Goal: Obtain resource: Download file/media

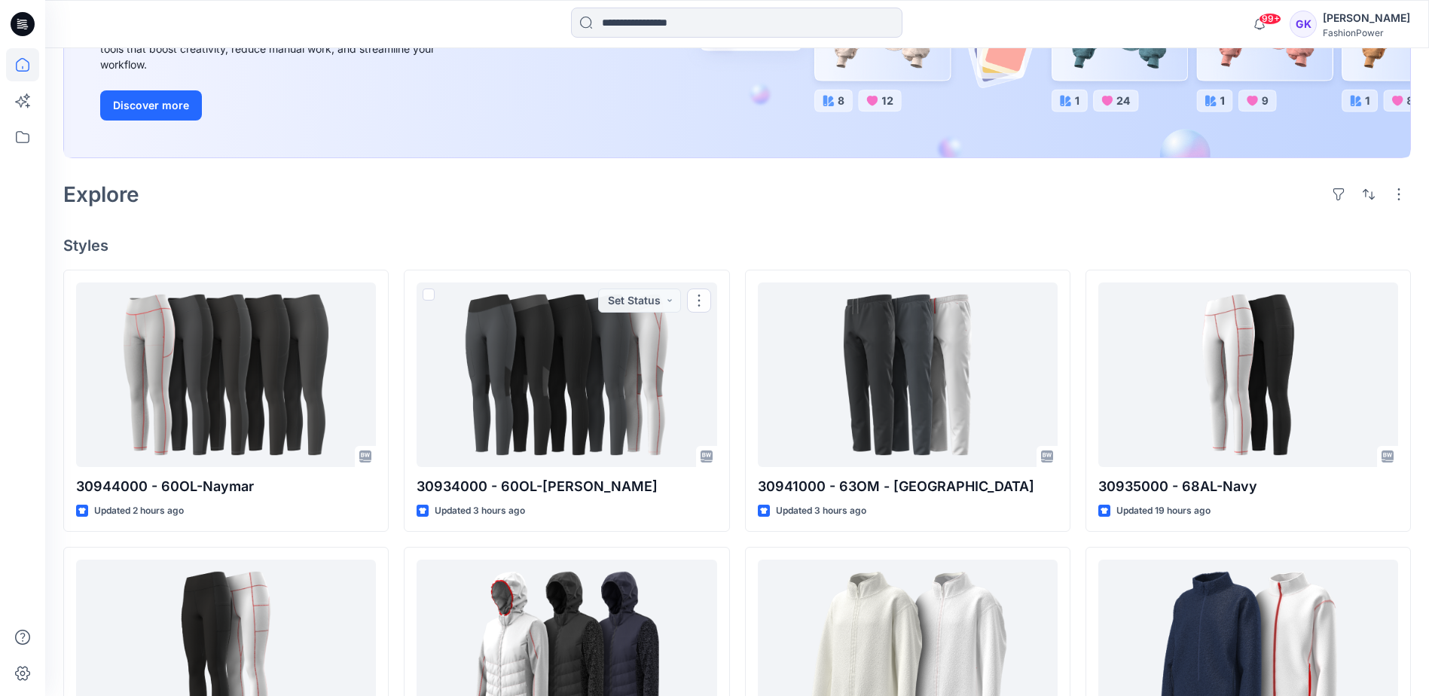
scroll to position [226, 0]
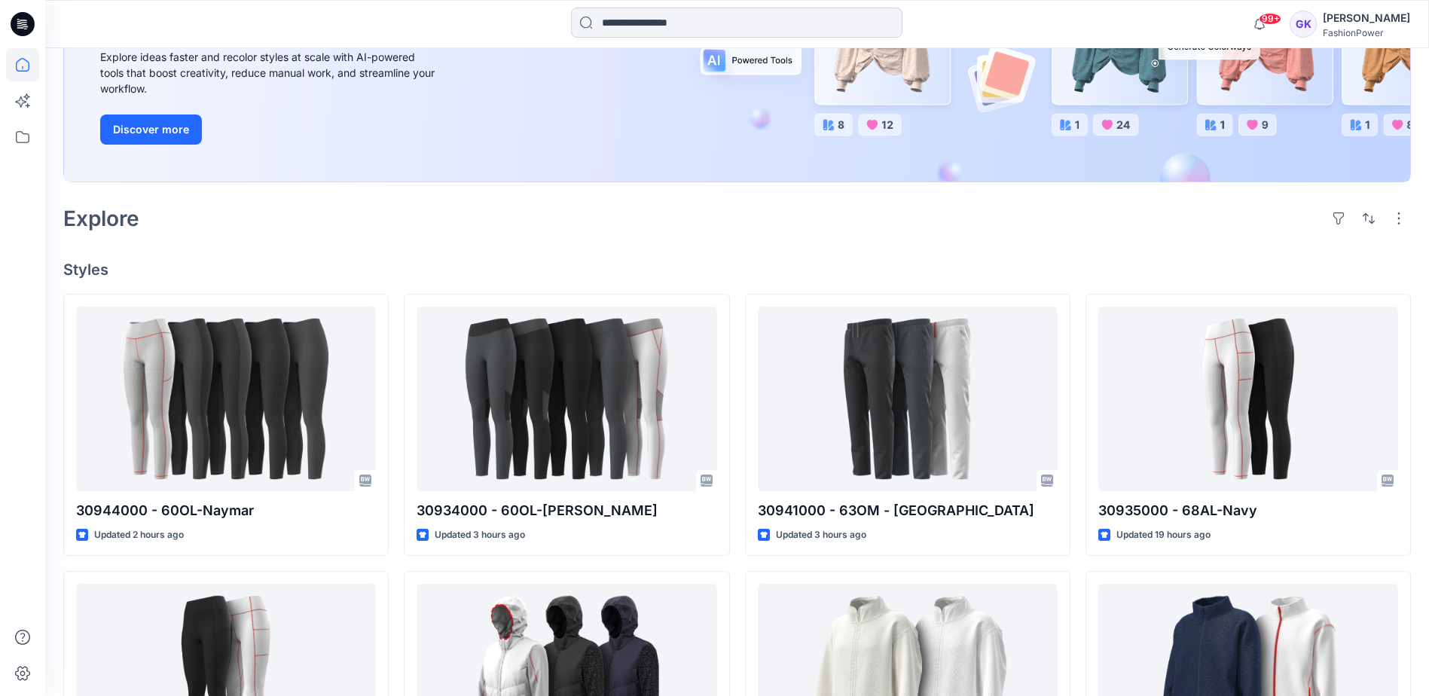
click at [670, 18] on input at bounding box center [736, 23] width 331 height 30
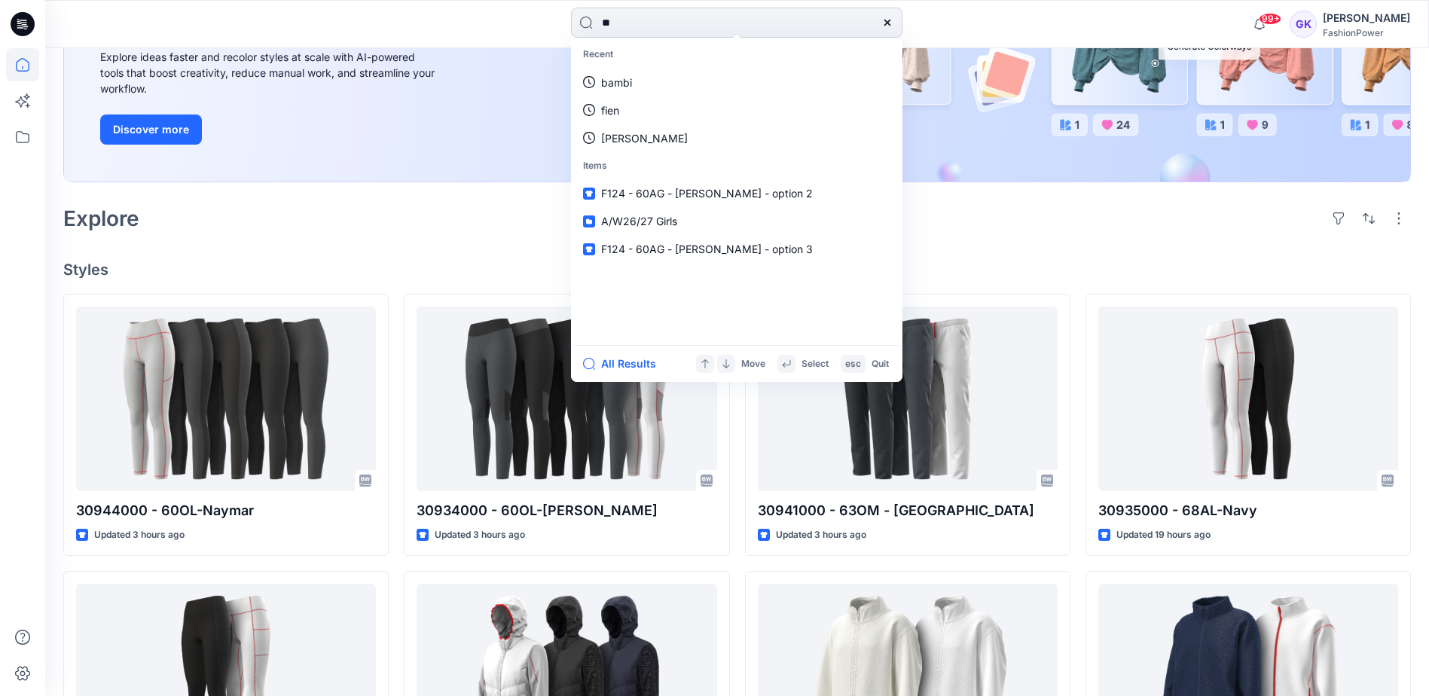
type input "***"
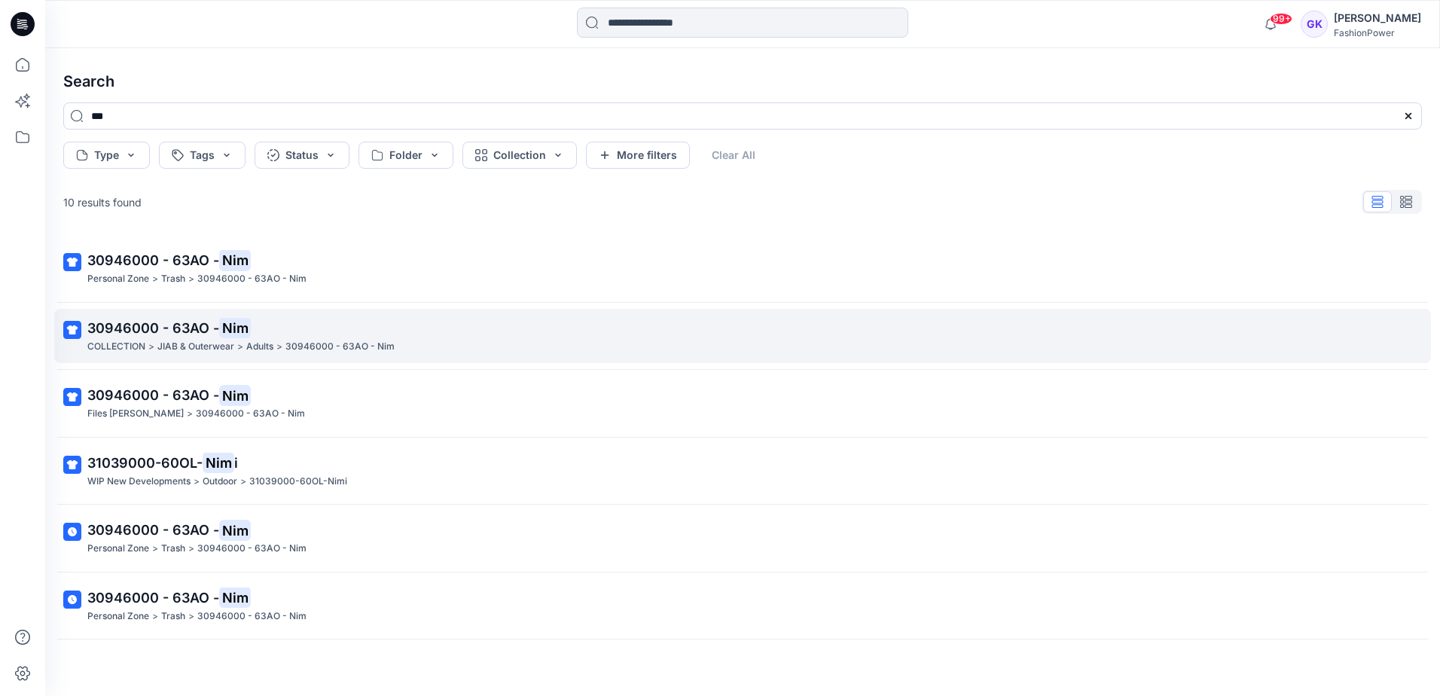
click at [165, 327] on span "30946000 - 63AO -" at bounding box center [153, 328] width 132 height 16
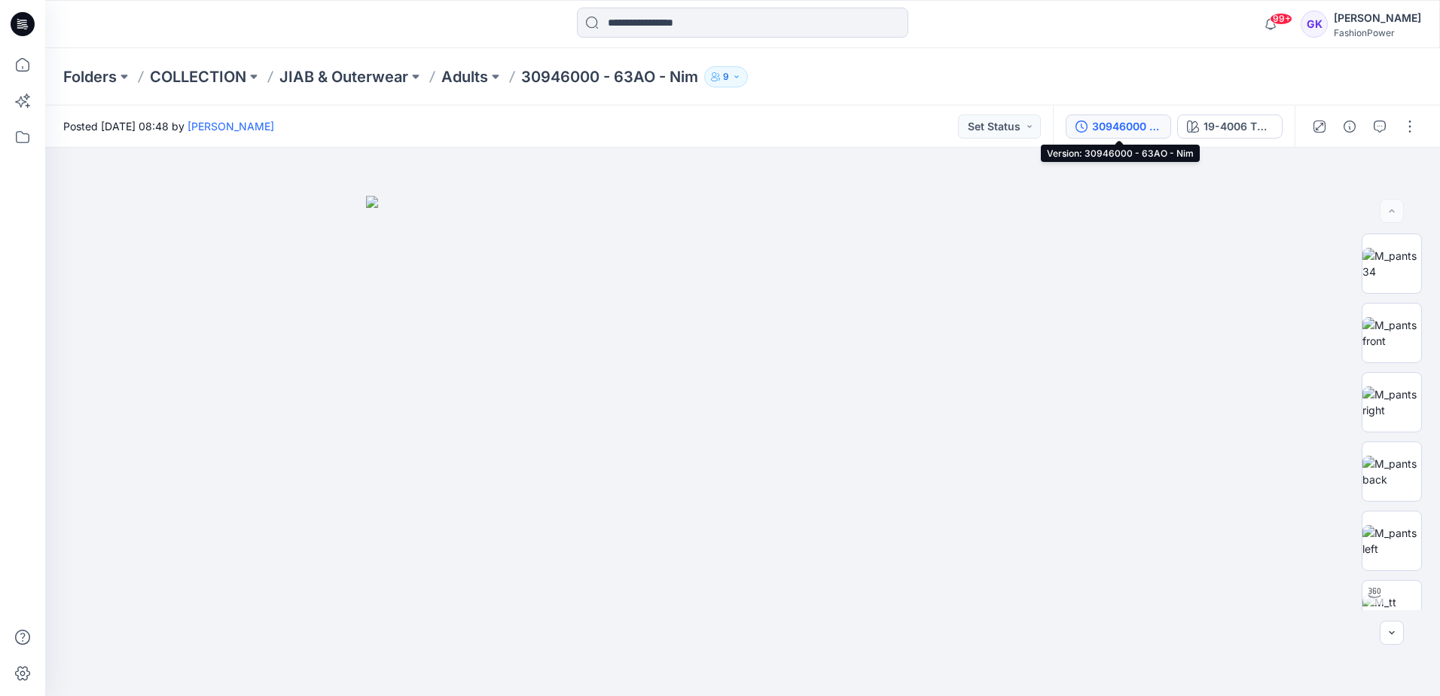
click at [1135, 134] on div "30946000 - 63AO - Nim" at bounding box center [1126, 126] width 69 height 17
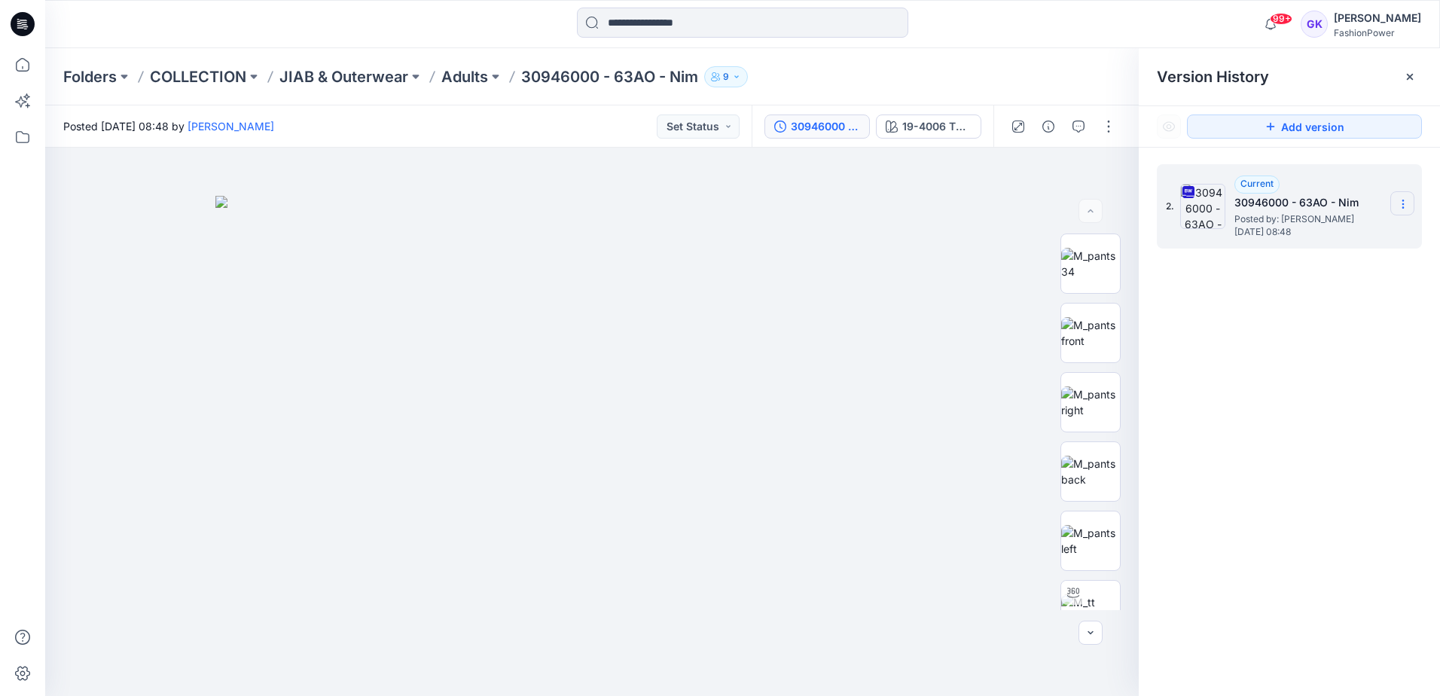
click at [1409, 202] on icon at bounding box center [1403, 204] width 12 height 12
click at [1386, 233] on span "Download Source BW File" at bounding box center [1327, 233] width 127 height 18
click at [672, 31] on input at bounding box center [742, 23] width 331 height 30
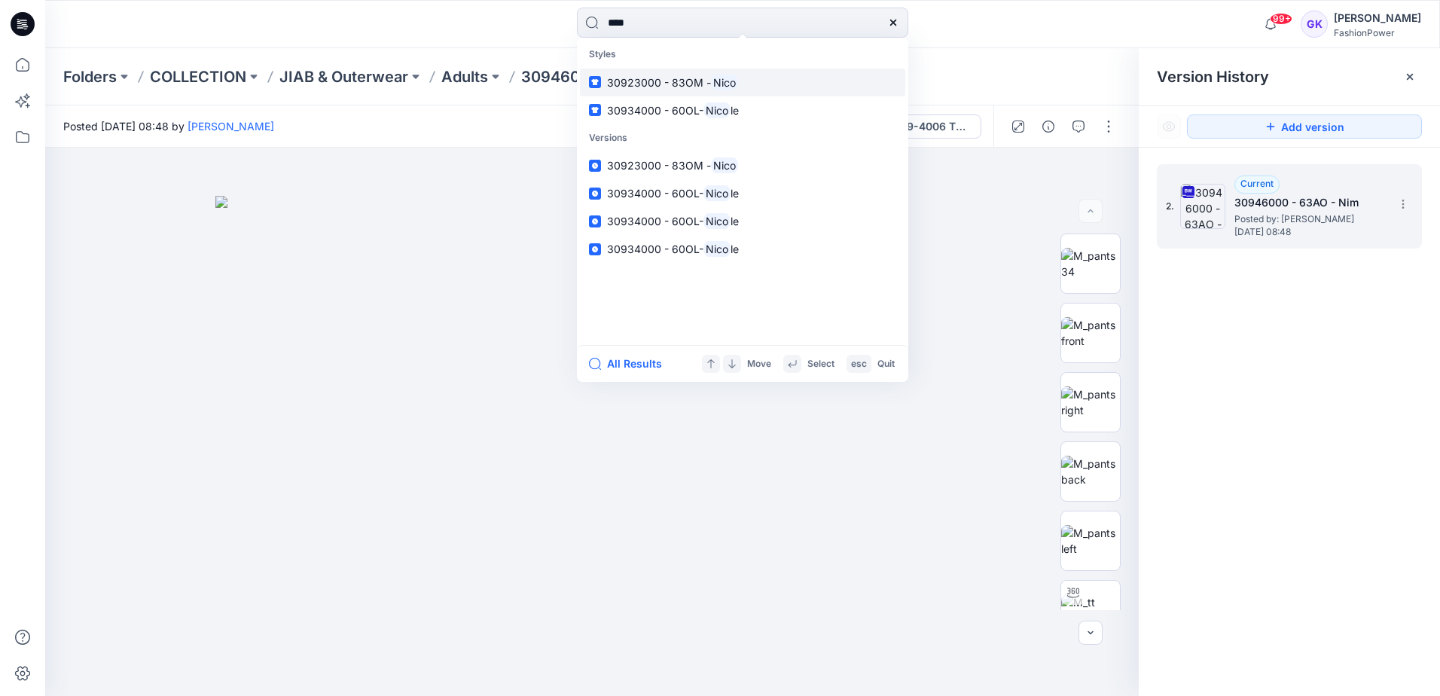
type input "****"
click at [641, 84] on span "30923000 - 83OM -" at bounding box center [659, 82] width 104 height 13
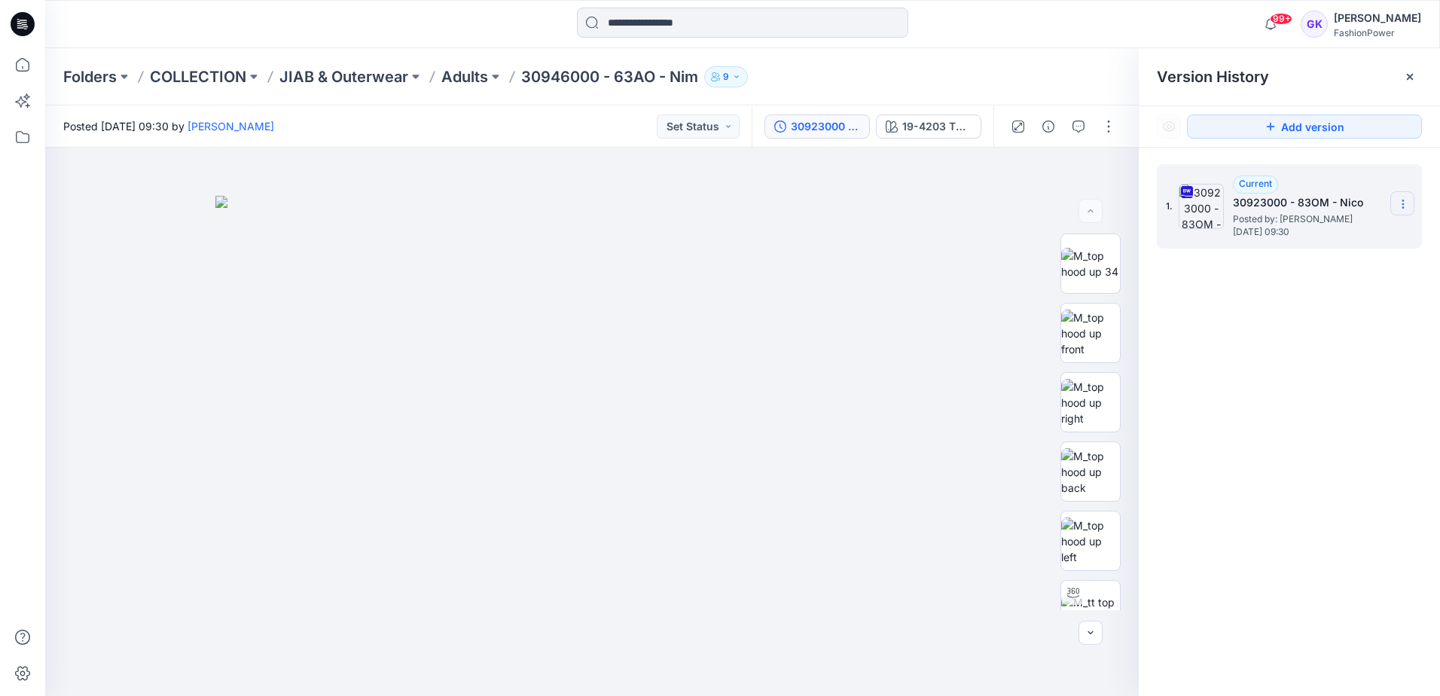
click at [1400, 203] on icon at bounding box center [1403, 204] width 12 height 12
click at [1326, 239] on span "Download Source BW File" at bounding box center [1327, 233] width 127 height 18
drag, startPoint x: 966, startPoint y: 288, endPoint x: 774, endPoint y: 130, distance: 247.8
click at [966, 289] on img at bounding box center [591, 446] width 753 height 500
click at [1406, 198] on icon at bounding box center [1403, 204] width 12 height 12
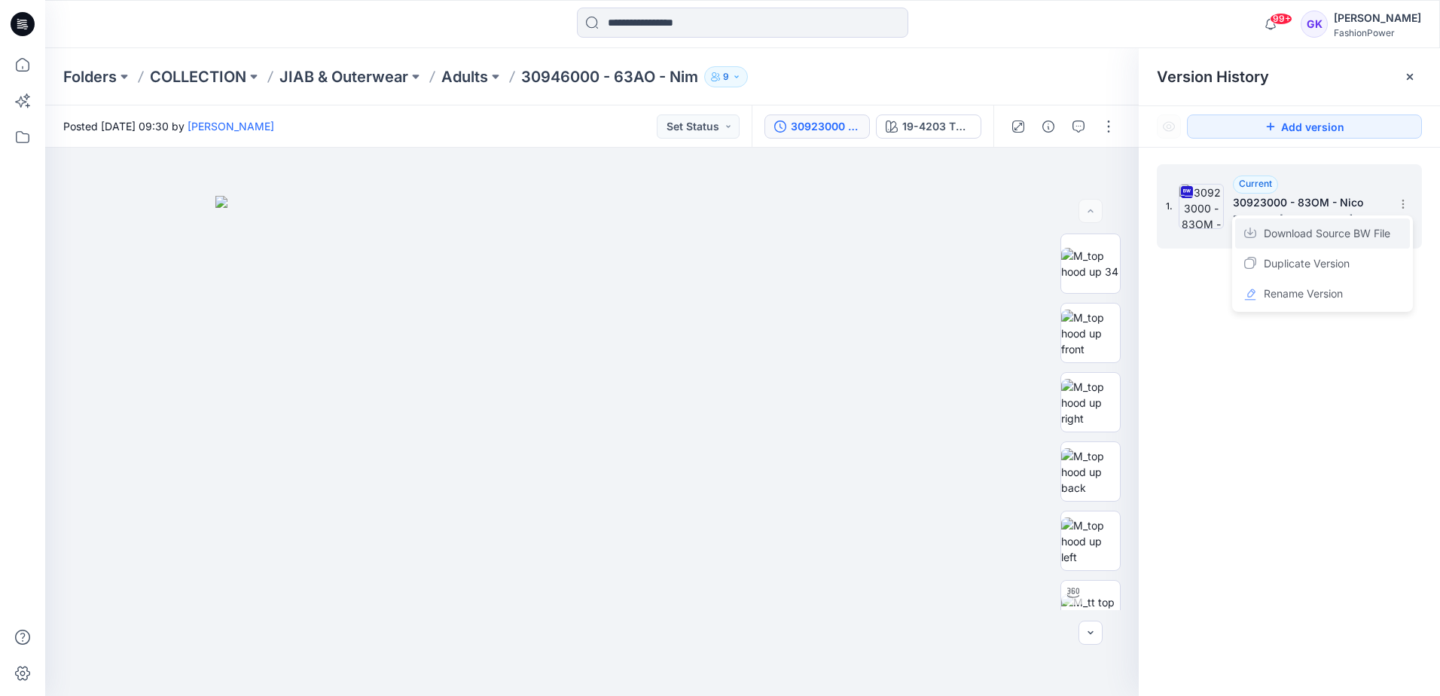
click at [1316, 239] on span "Download Source BW File" at bounding box center [1327, 233] width 127 height 18
click at [457, 72] on p "Adults" at bounding box center [464, 76] width 47 height 21
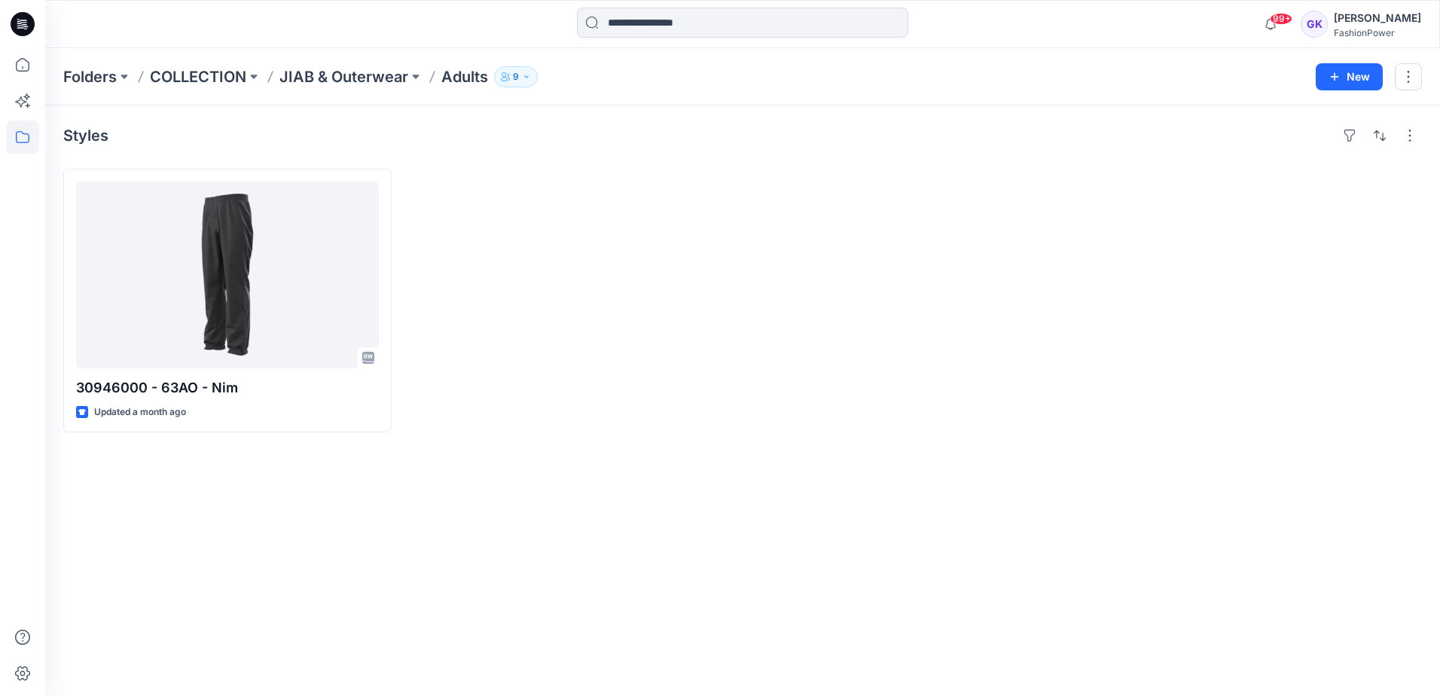
click at [449, 421] on div at bounding box center [571, 301] width 328 height 264
click at [838, 252] on div at bounding box center [914, 301] width 328 height 264
click at [348, 79] on p "JIAB & Outerwear" at bounding box center [343, 76] width 129 height 21
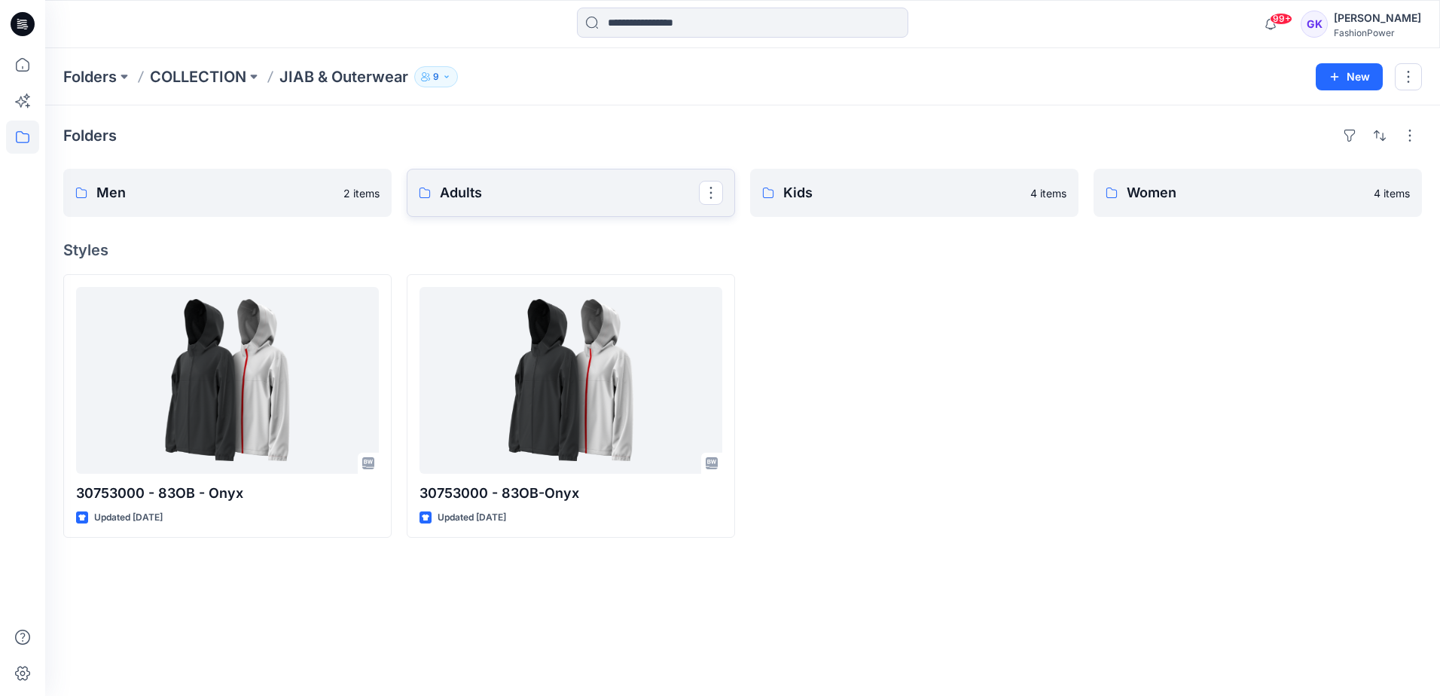
click at [524, 199] on p "Adults" at bounding box center [569, 192] width 259 height 21
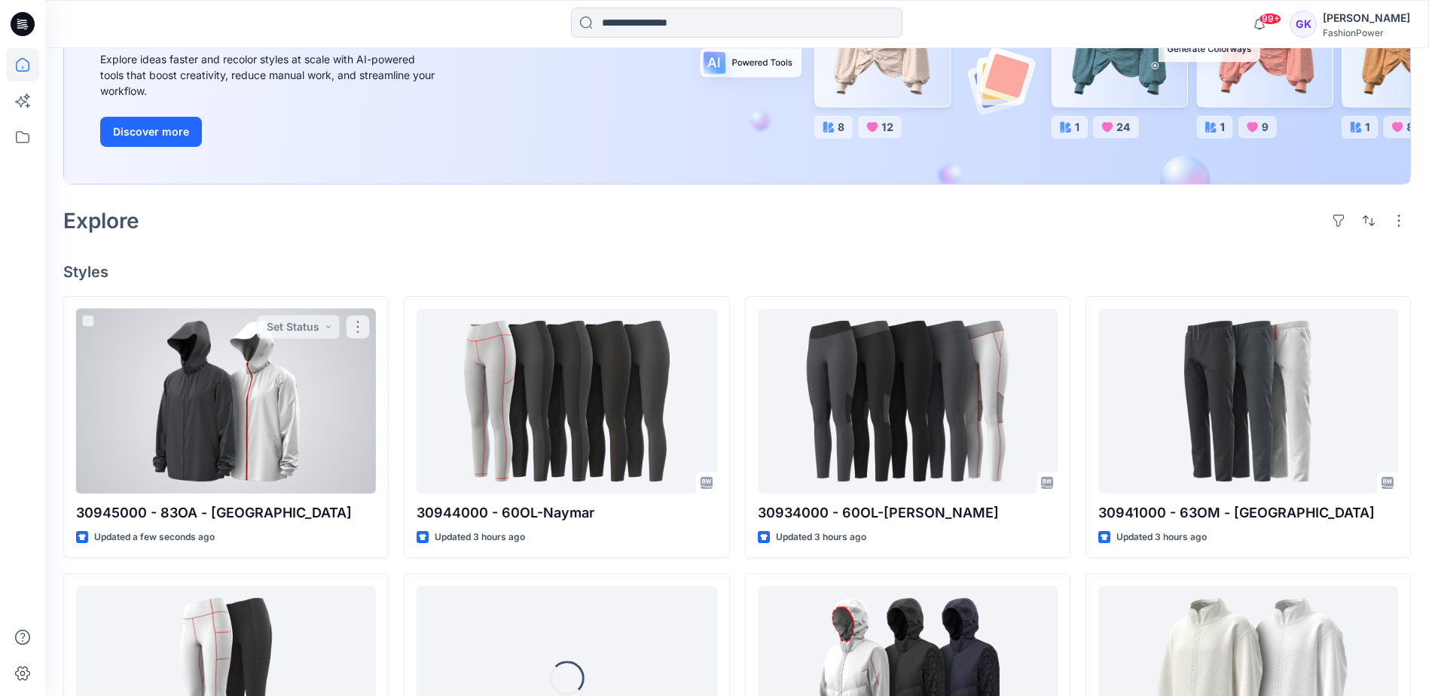
scroll to position [301, 0]
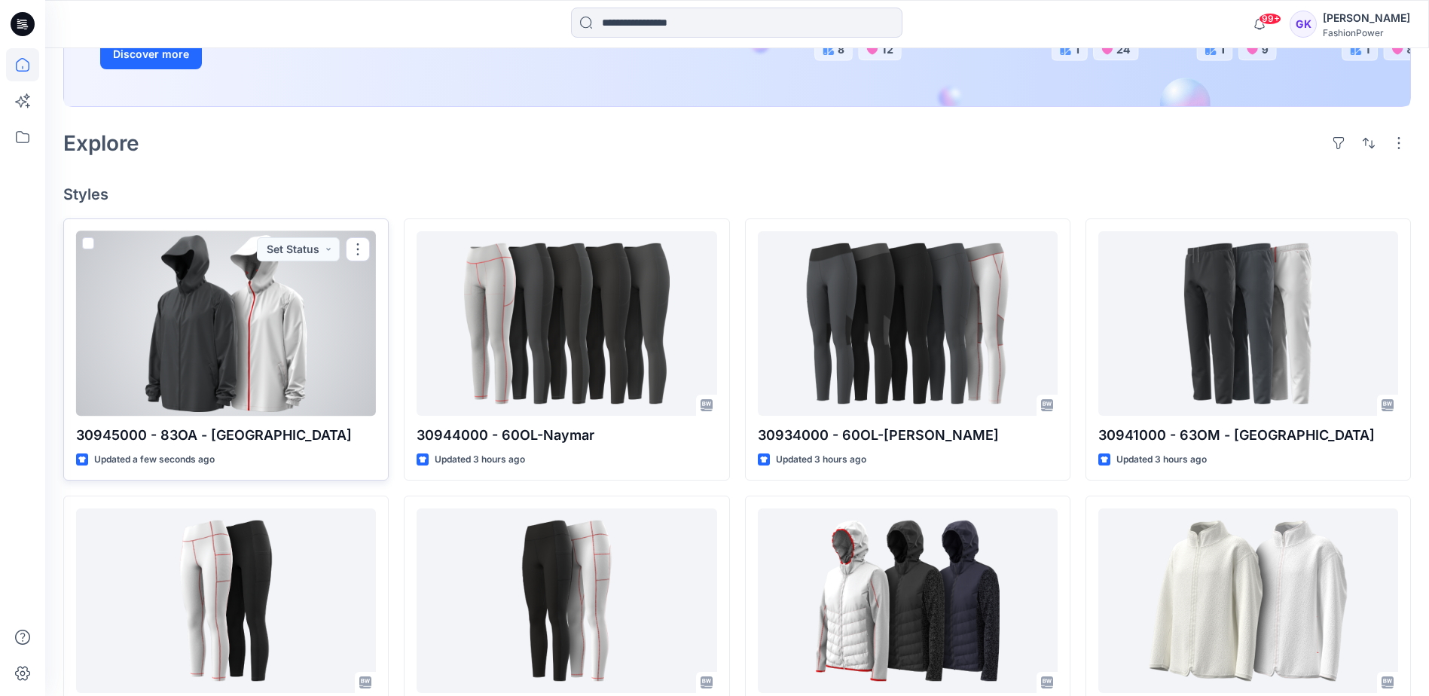
click at [258, 356] on div at bounding box center [226, 323] width 300 height 185
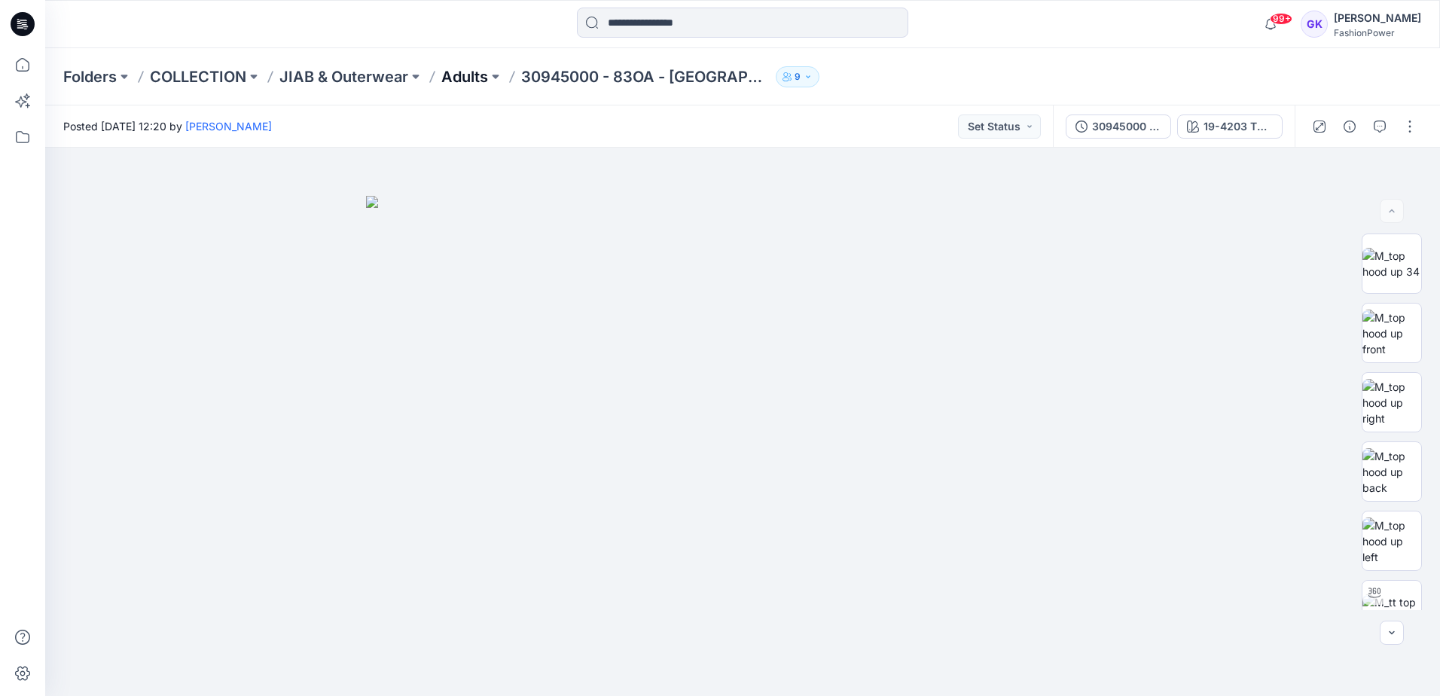
click at [470, 77] on p "Adults" at bounding box center [464, 76] width 47 height 21
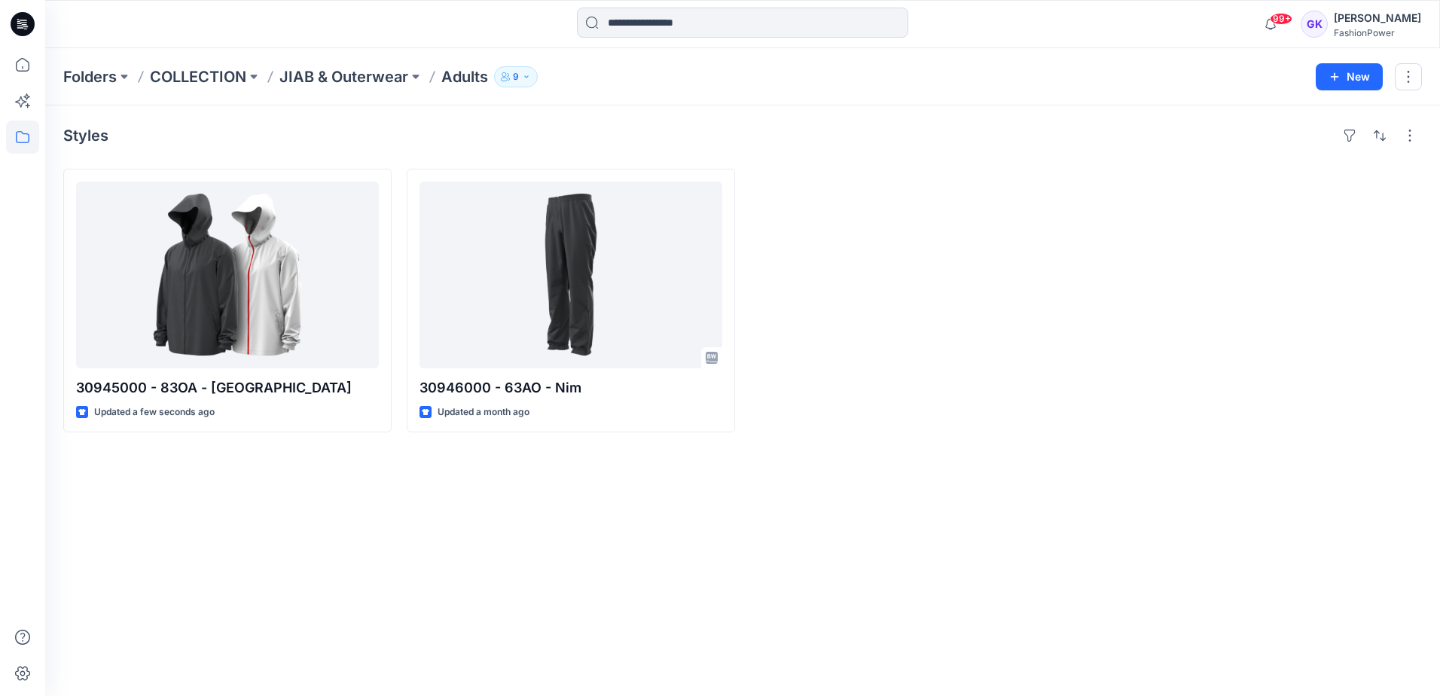
click at [928, 300] on div at bounding box center [914, 301] width 328 height 264
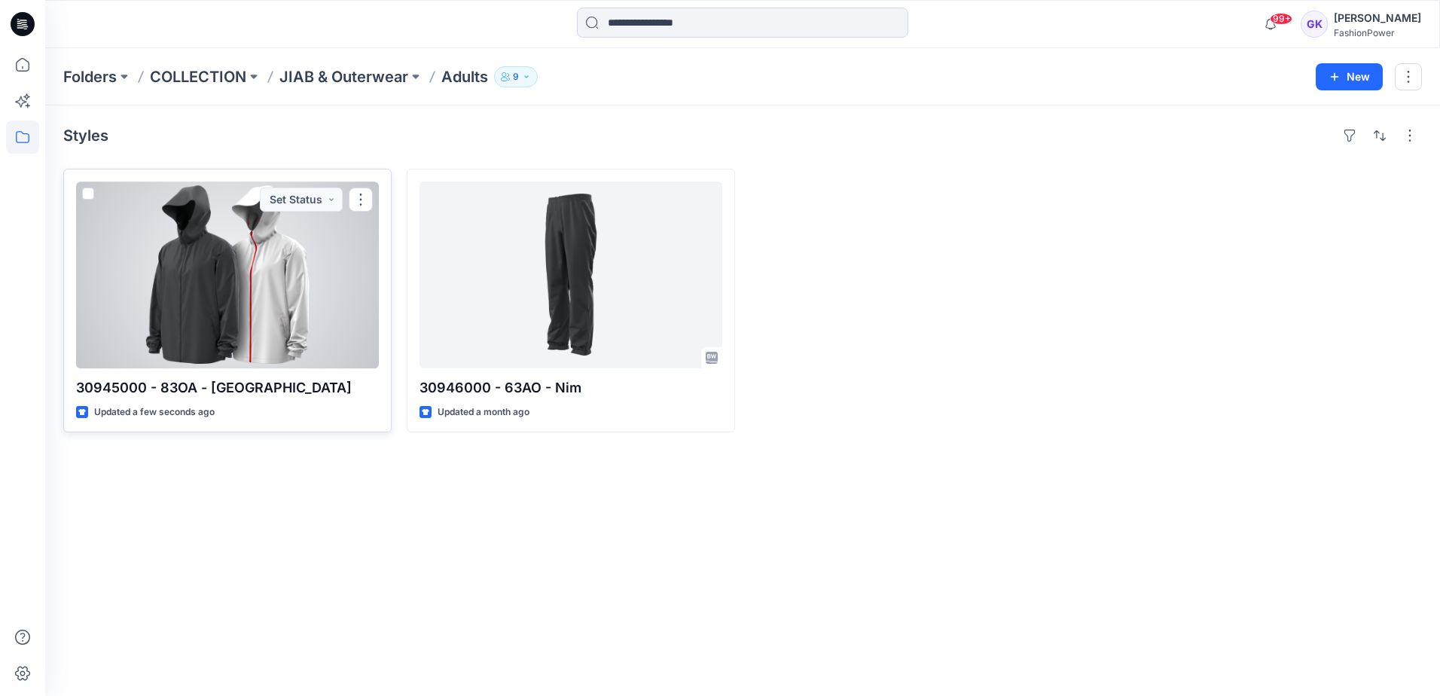
click at [281, 276] on div at bounding box center [227, 275] width 303 height 187
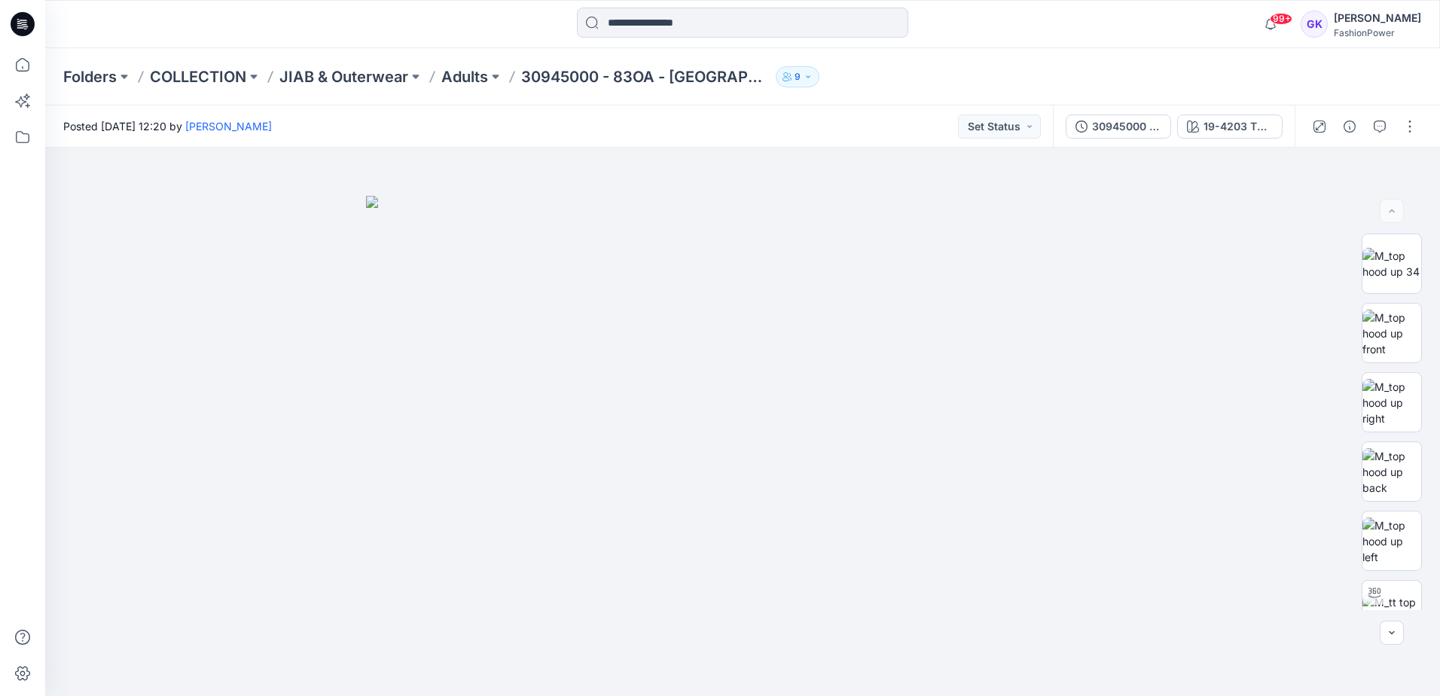
click at [781, 84] on div "Folders COLLECTION JIAB & Outerwear Adults 30945000 - 83OA - Nori 9" at bounding box center [683, 76] width 1241 height 21
click at [370, 78] on p "JIAB & Outerwear" at bounding box center [343, 76] width 129 height 21
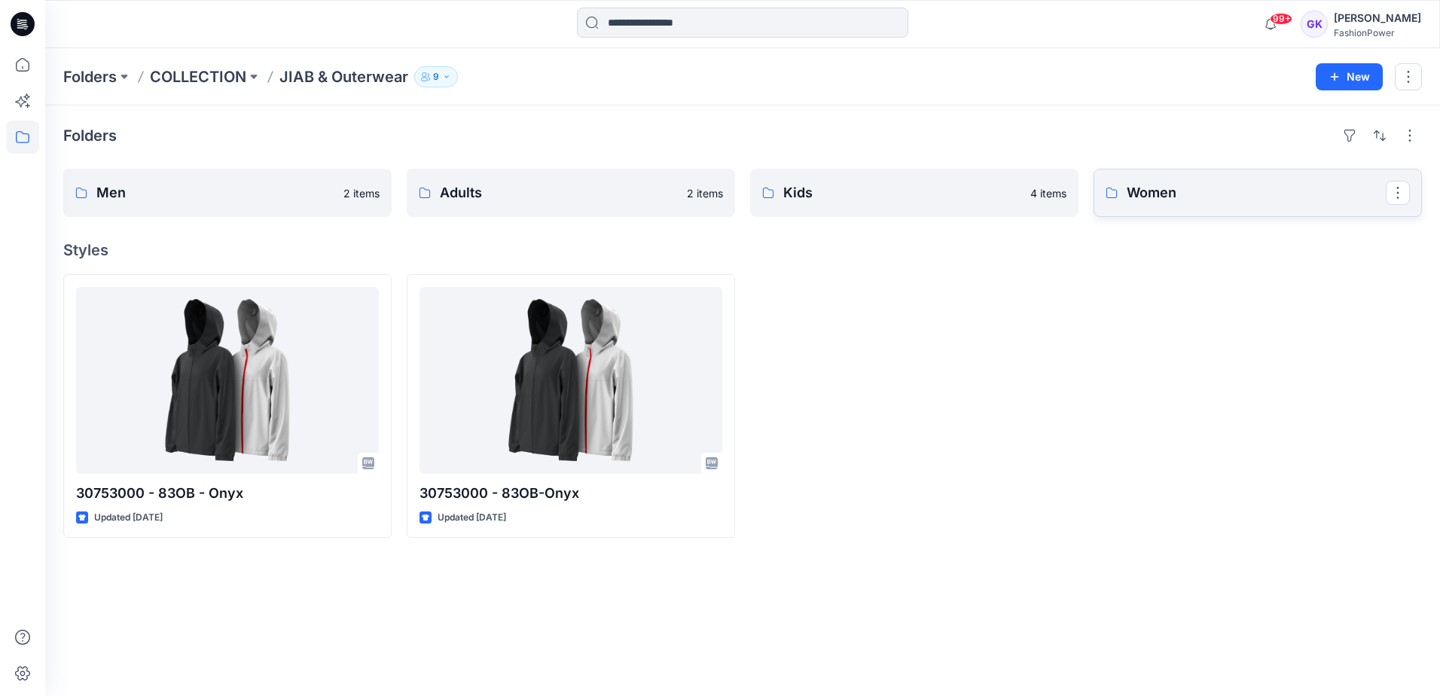
click at [1189, 197] on p "Women" at bounding box center [1256, 192] width 259 height 21
click at [952, 573] on div "Folders Men 2 items Adults 2 items Kids 4 items Women 4 items Styles 30753000 -…" at bounding box center [742, 400] width 1395 height 591
click at [194, 206] on link "Men" at bounding box center [227, 193] width 328 height 48
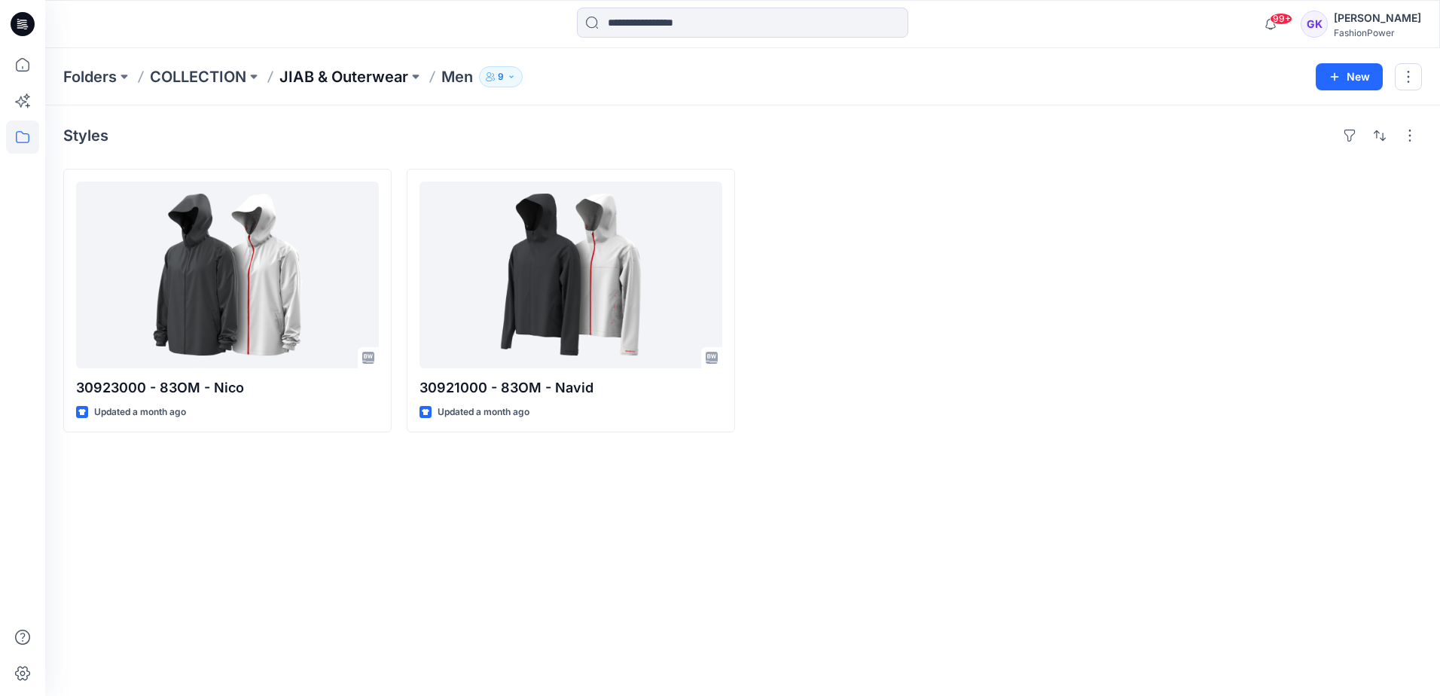
click at [317, 74] on p "JIAB & Outerwear" at bounding box center [343, 76] width 129 height 21
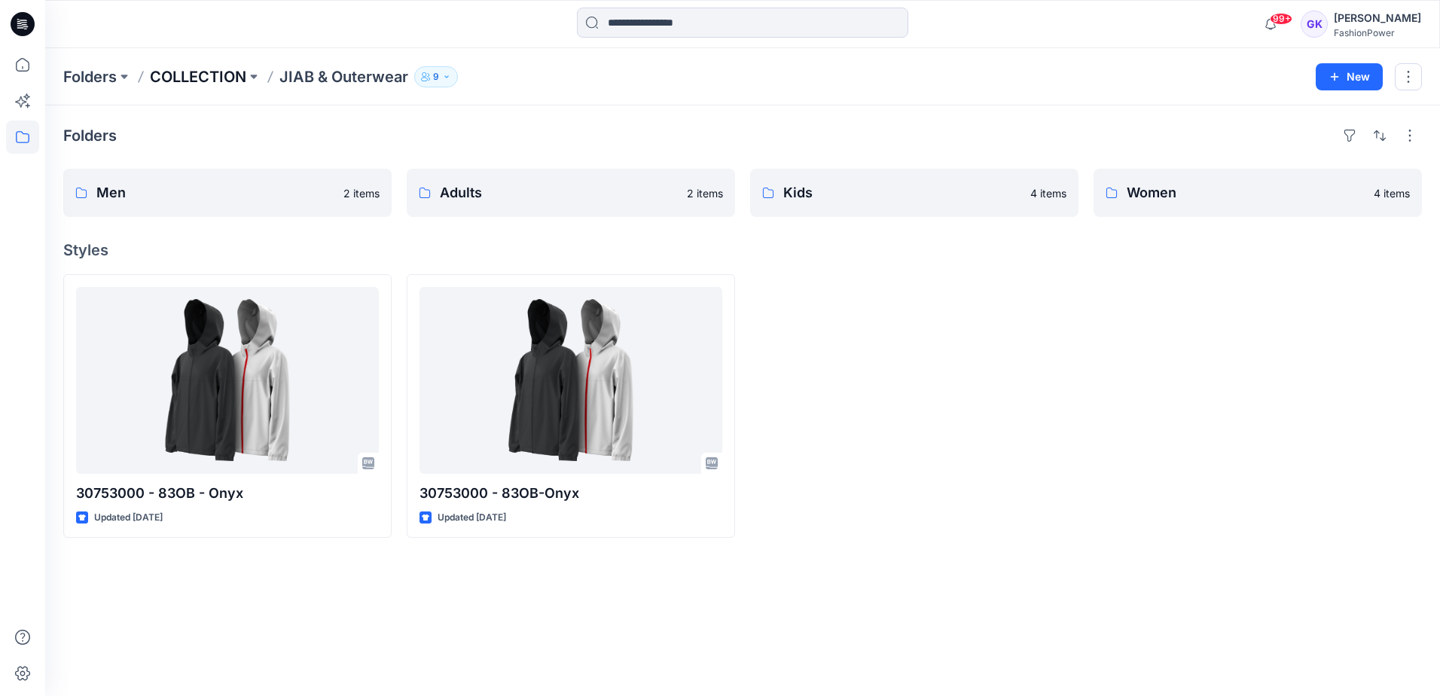
click at [197, 84] on p "COLLECTION" at bounding box center [198, 76] width 96 height 21
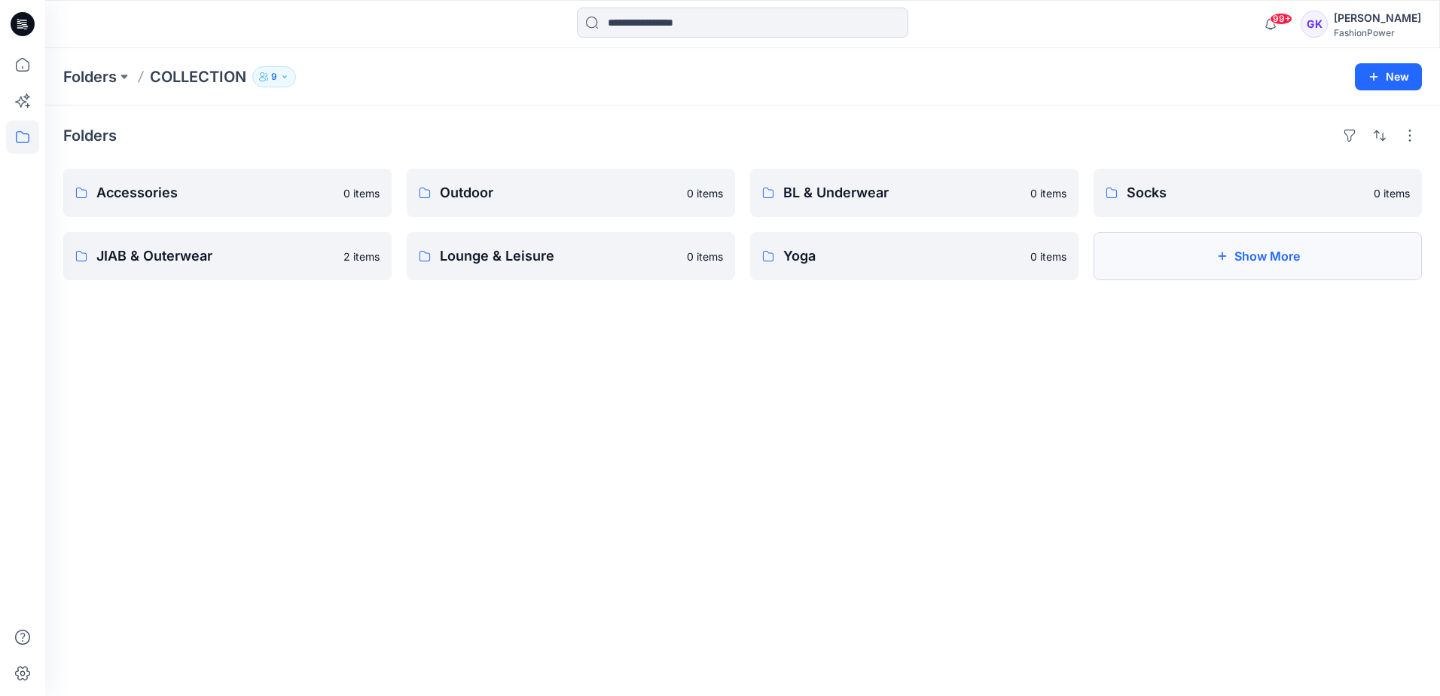
click at [1191, 258] on button "Show More" at bounding box center [1258, 256] width 328 height 48
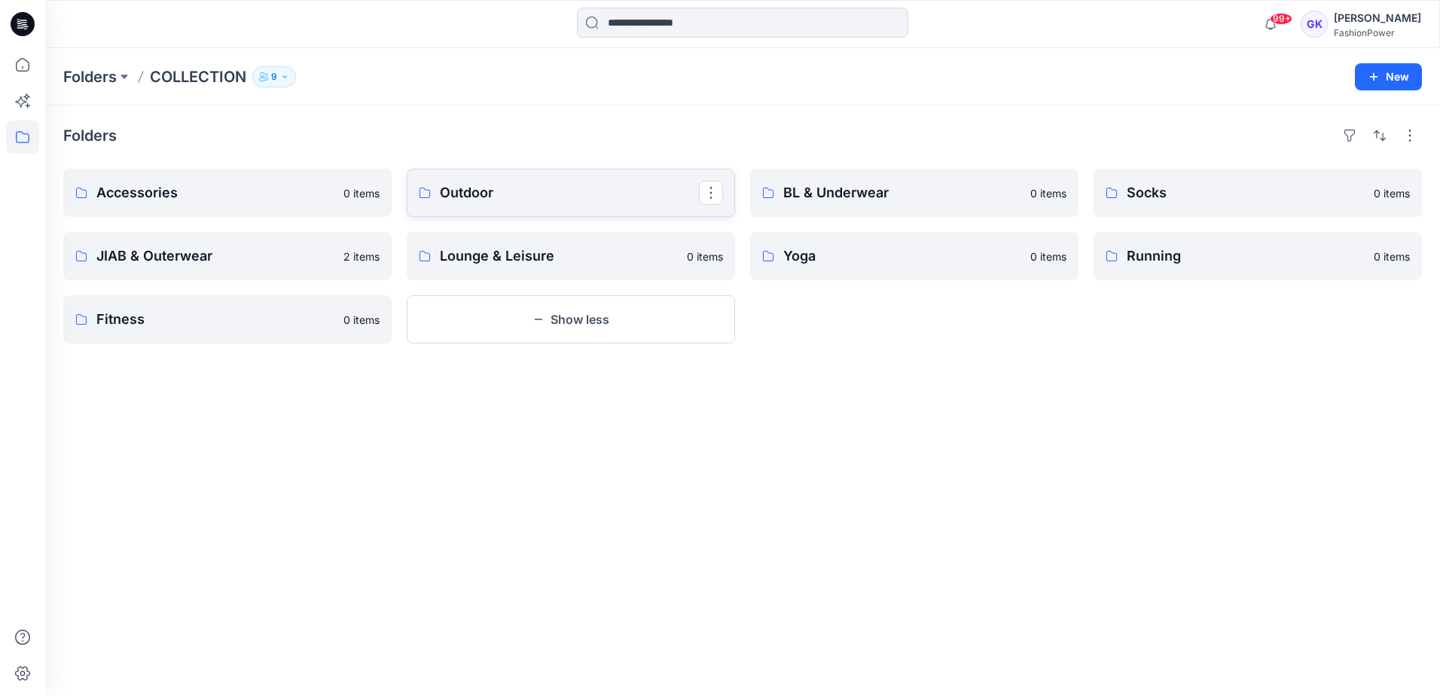
click at [672, 199] on p "Outdoor" at bounding box center [569, 192] width 259 height 21
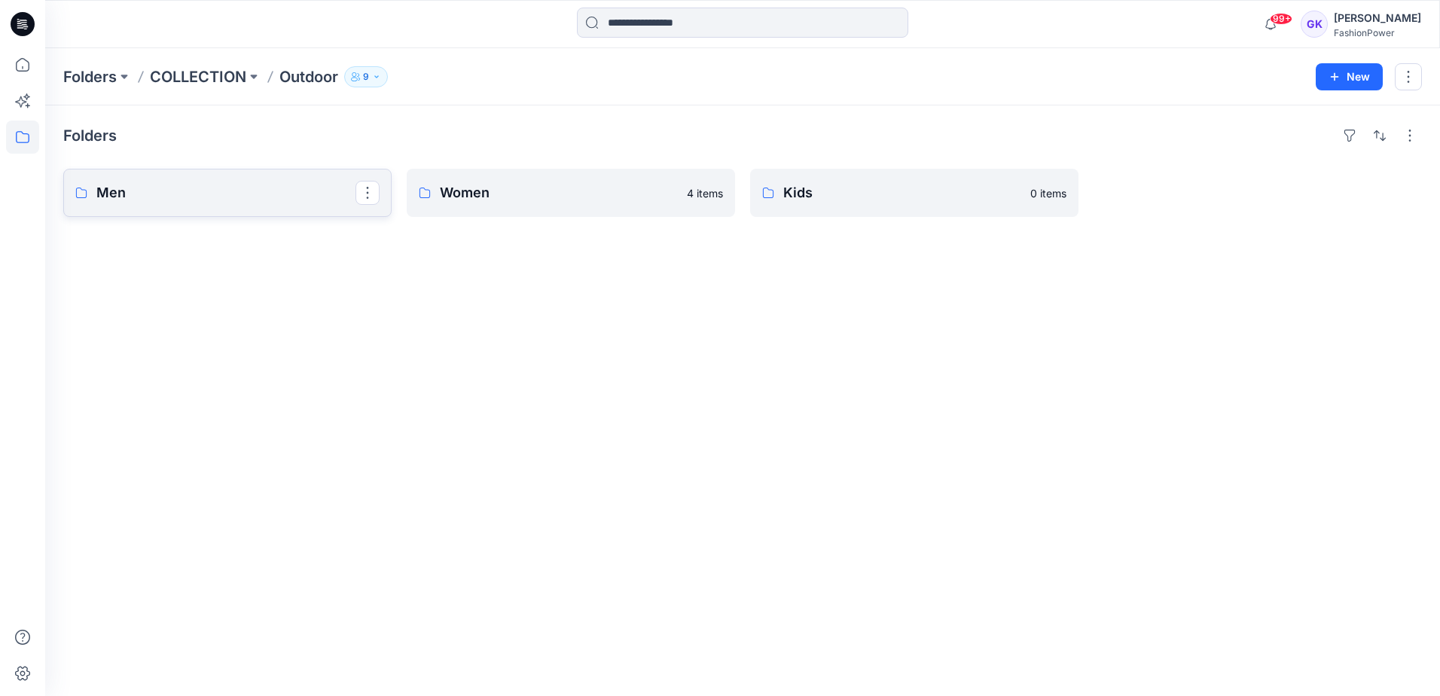
click at [267, 194] on p "Men" at bounding box center [225, 192] width 259 height 21
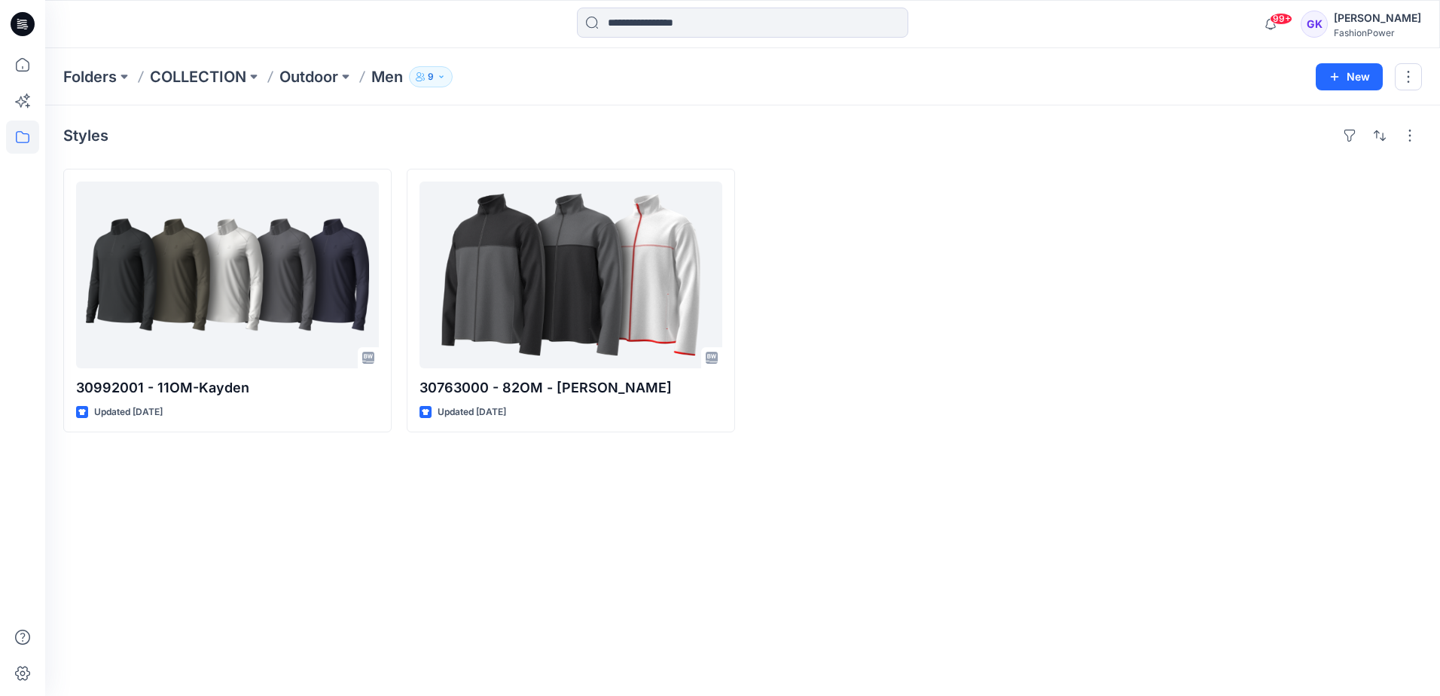
drag, startPoint x: 1112, startPoint y: 188, endPoint x: 881, endPoint y: 112, distance: 243.2
click at [1100, 184] on div at bounding box center [1258, 301] width 328 height 264
click at [657, 35] on input at bounding box center [742, 23] width 331 height 30
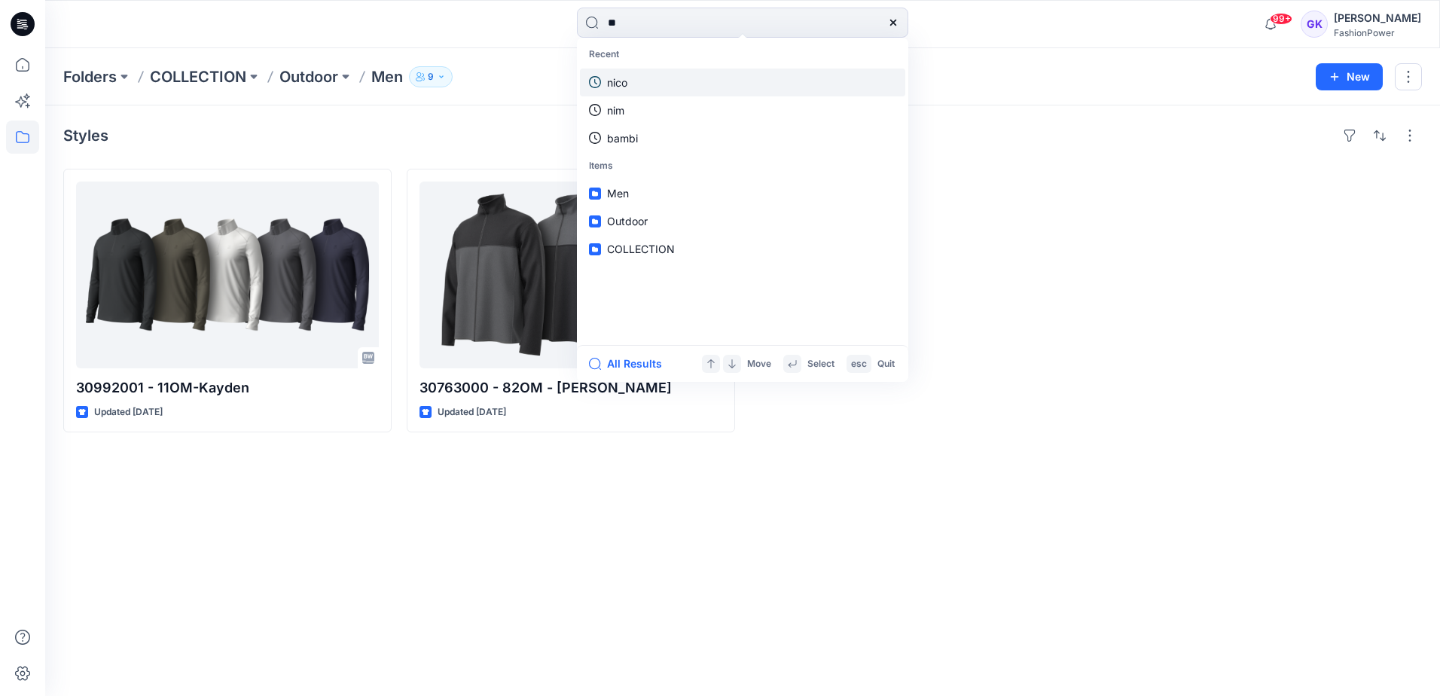
type input "***"
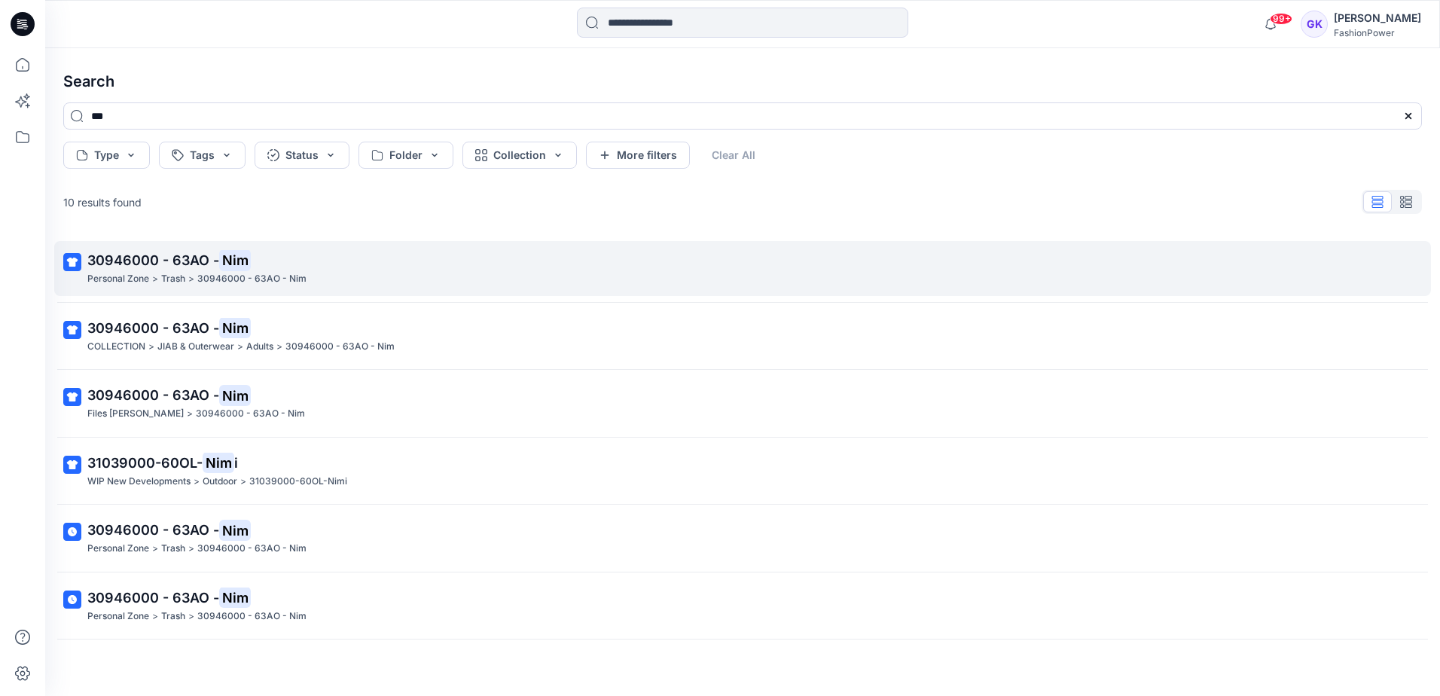
click at [160, 259] on span "30946000 - 63AO -" at bounding box center [153, 260] width 132 height 16
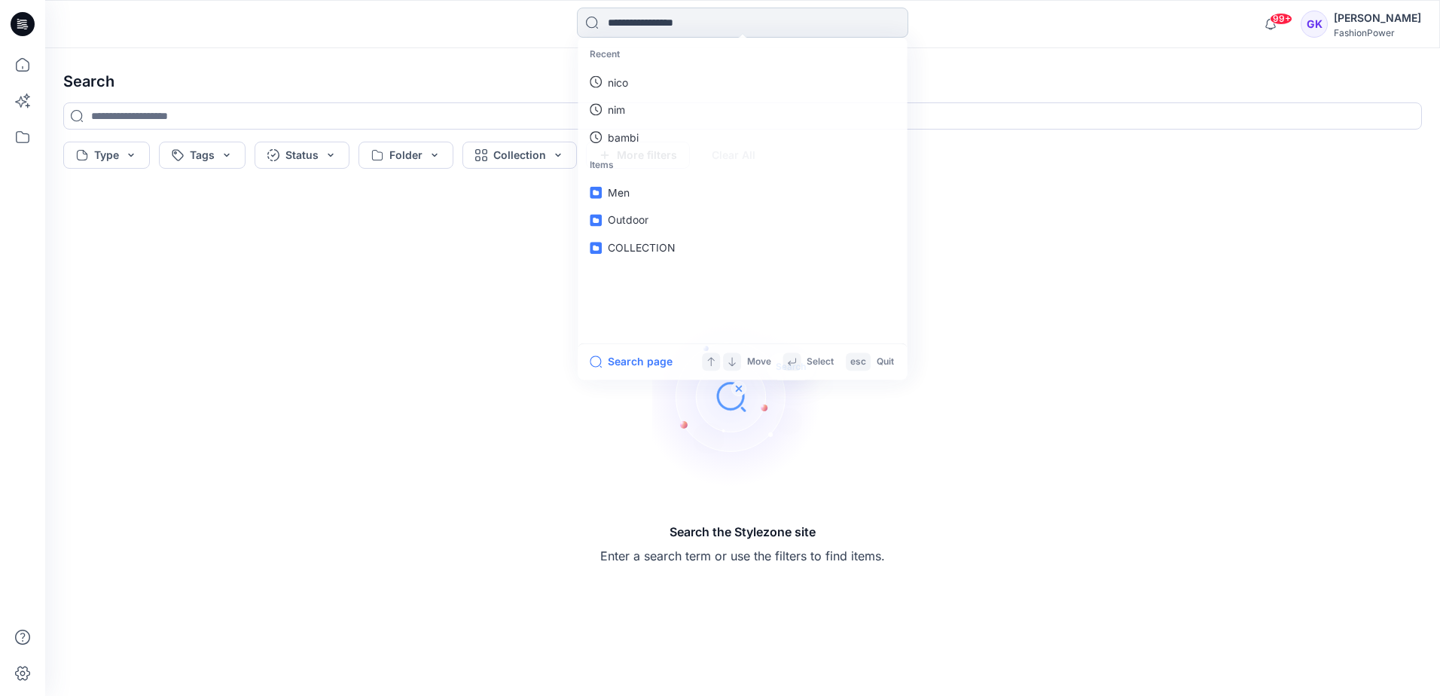
drag, startPoint x: 664, startPoint y: 22, endPoint x: 686, endPoint y: 35, distance: 25.7
click at [662, 32] on input at bounding box center [742, 23] width 331 height 30
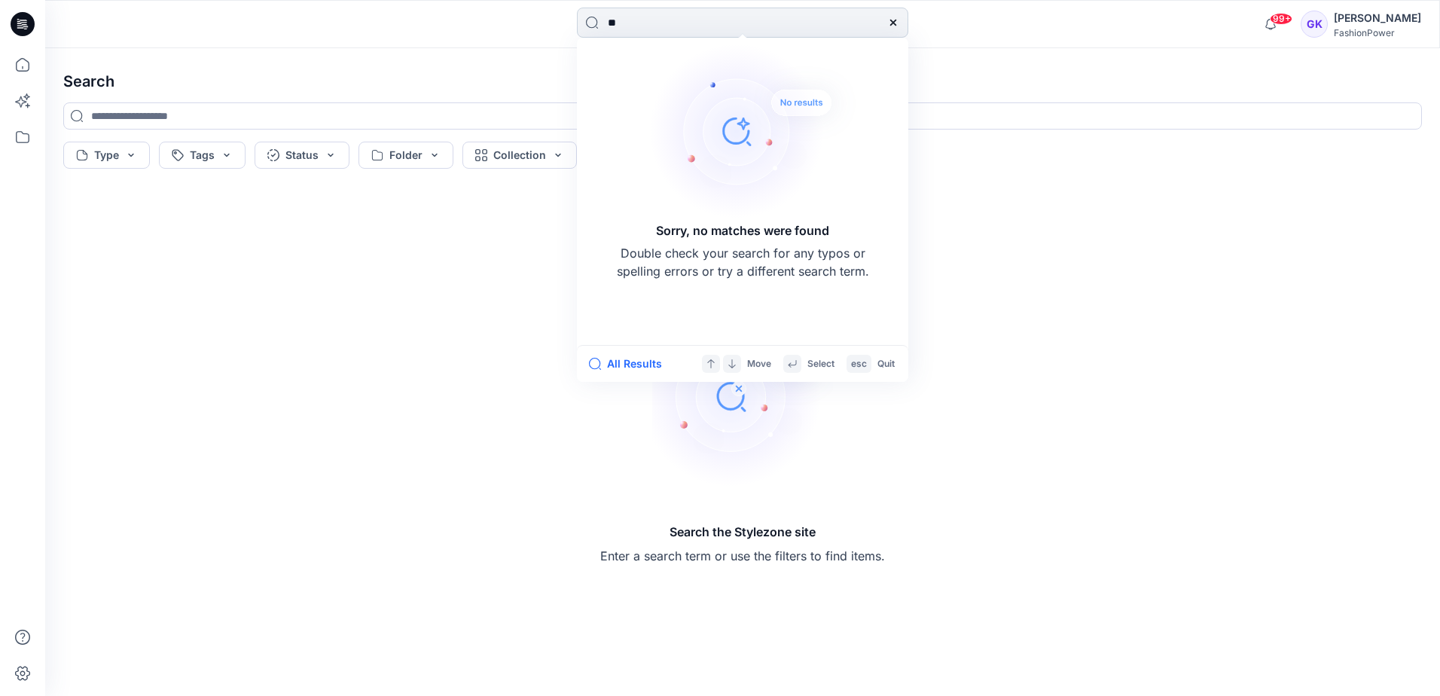
type input "***"
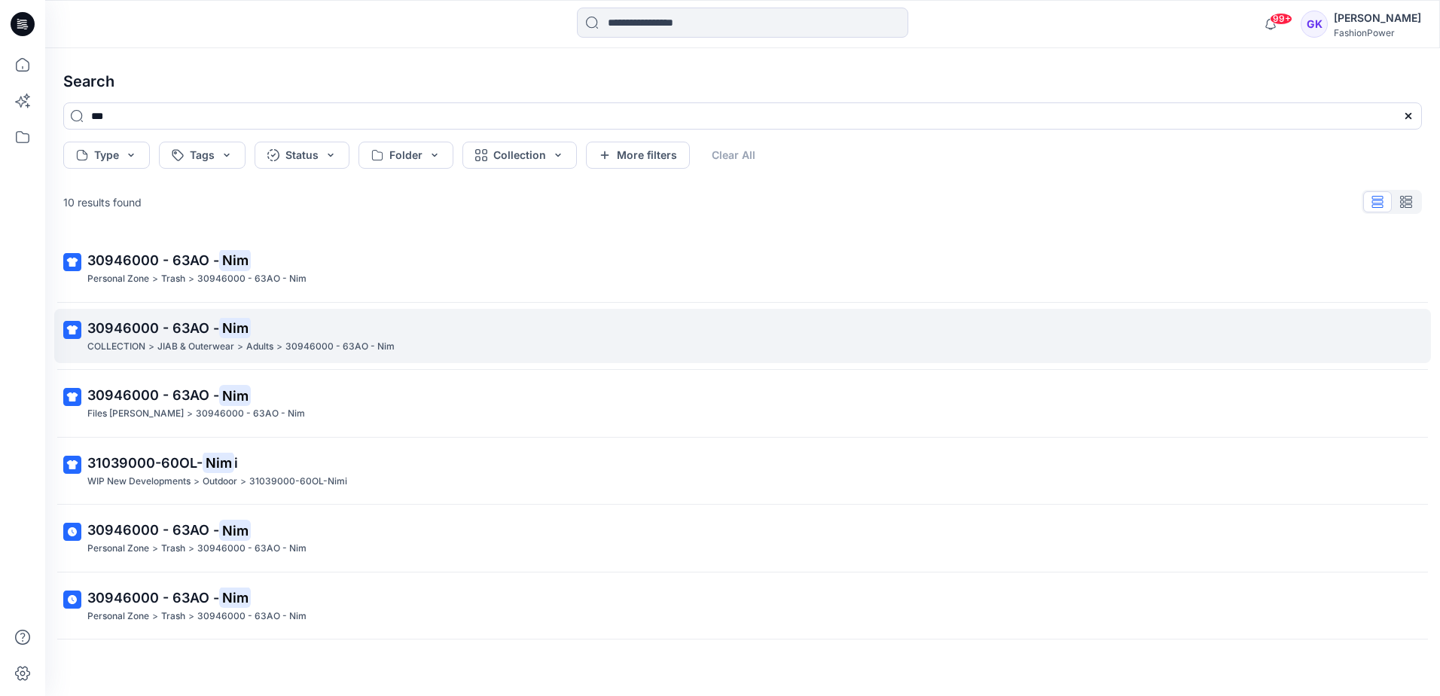
click at [185, 327] on span "30946000 - 63AO -" at bounding box center [153, 328] width 132 height 16
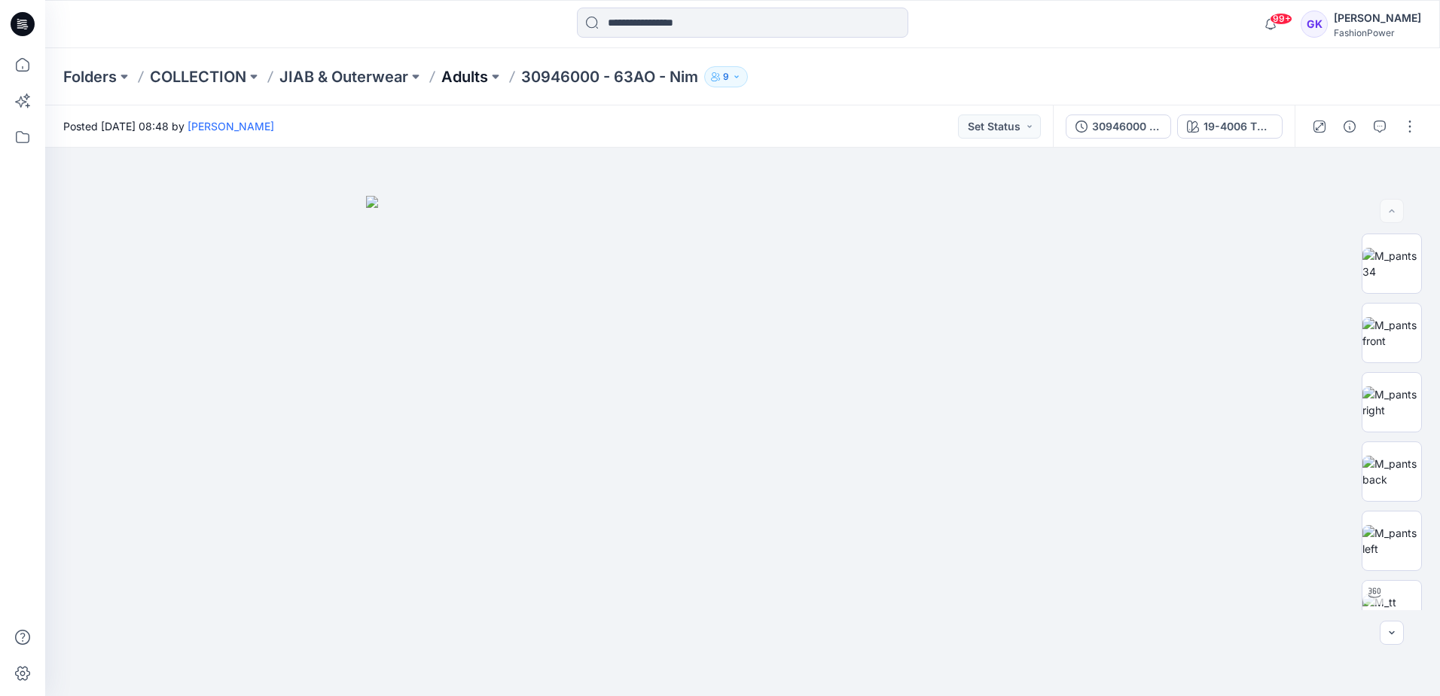
click at [466, 80] on p "Adults" at bounding box center [464, 76] width 47 height 21
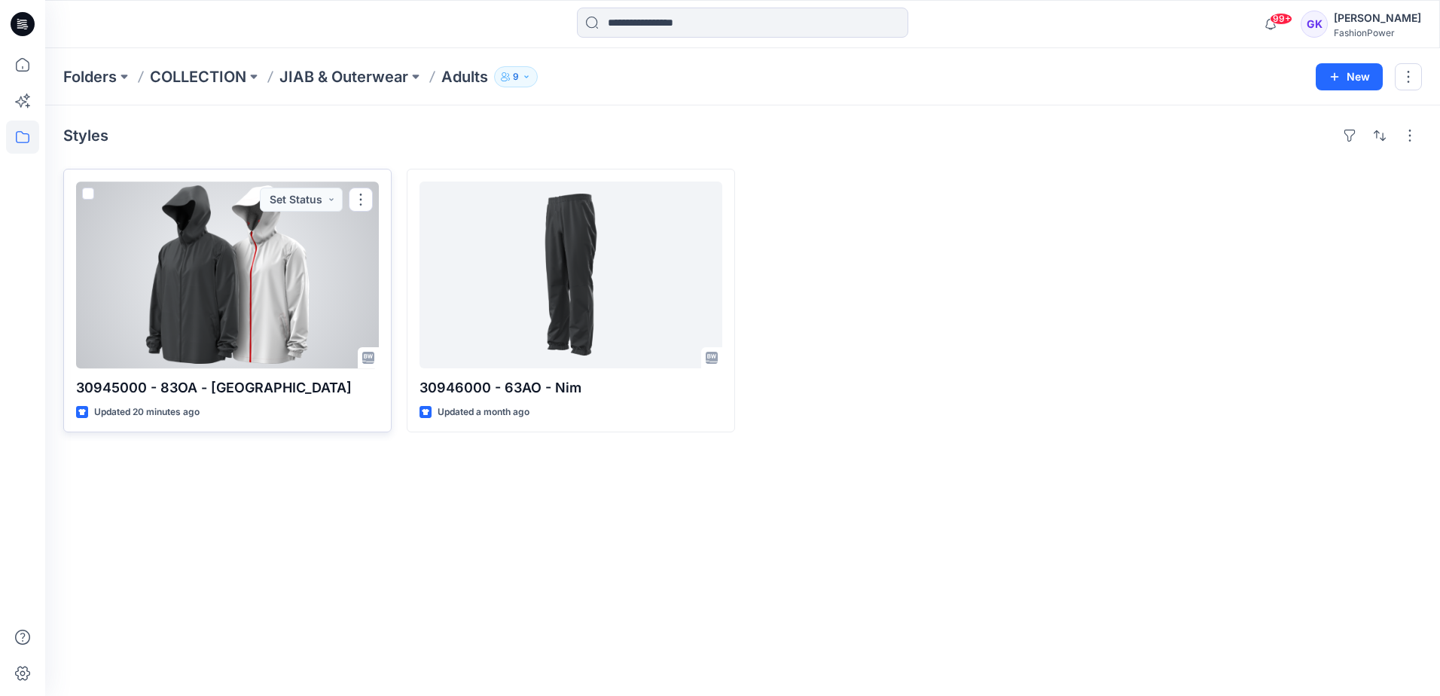
click at [255, 270] on div at bounding box center [227, 275] width 303 height 187
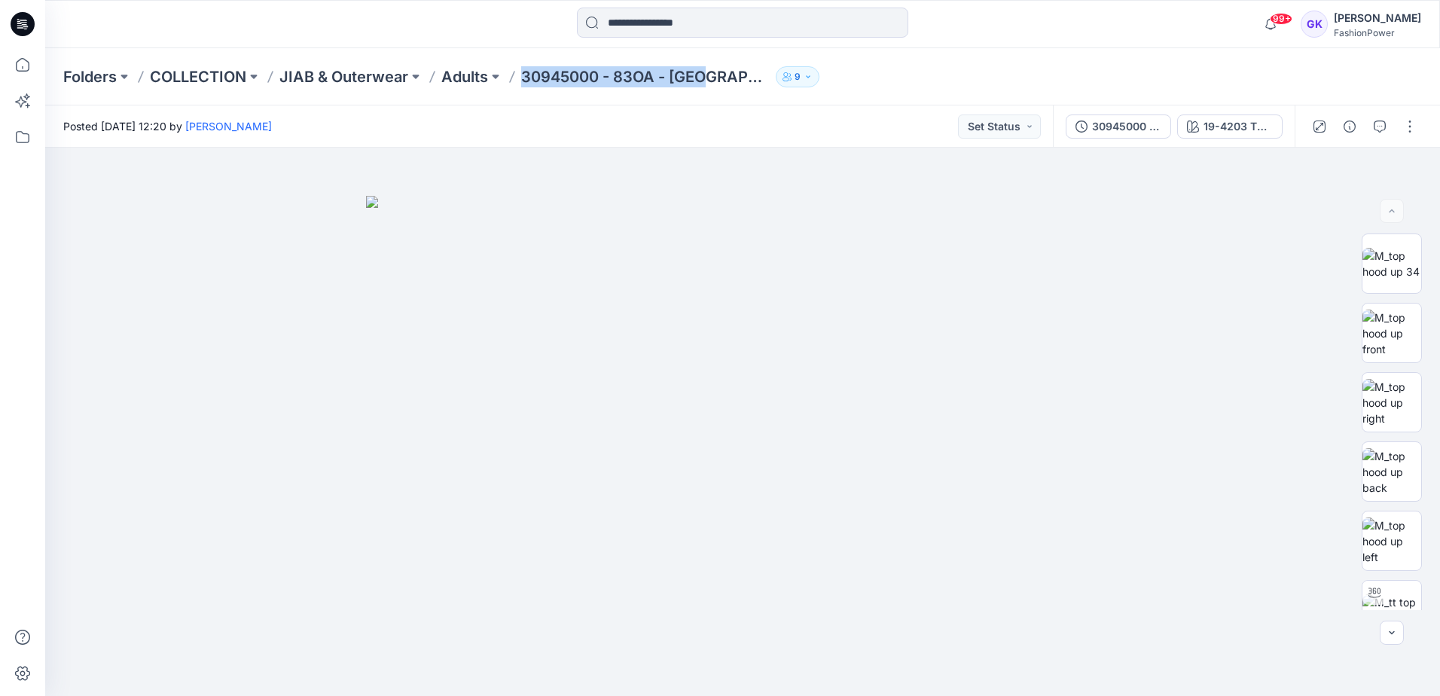
drag, startPoint x: 523, startPoint y: 75, endPoint x: 702, endPoint y: 77, distance: 179.3
click at [702, 77] on div "Folders COLLECTION JIAB & Outerwear Adults 30945000 - 83OA - Nori 9" at bounding box center [683, 76] width 1241 height 21
copy p "30945000 - 83OA - [GEOGRAPHIC_DATA]"
click at [552, 76] on p "30945000 - 83OA - [GEOGRAPHIC_DATA]" at bounding box center [645, 76] width 249 height 21
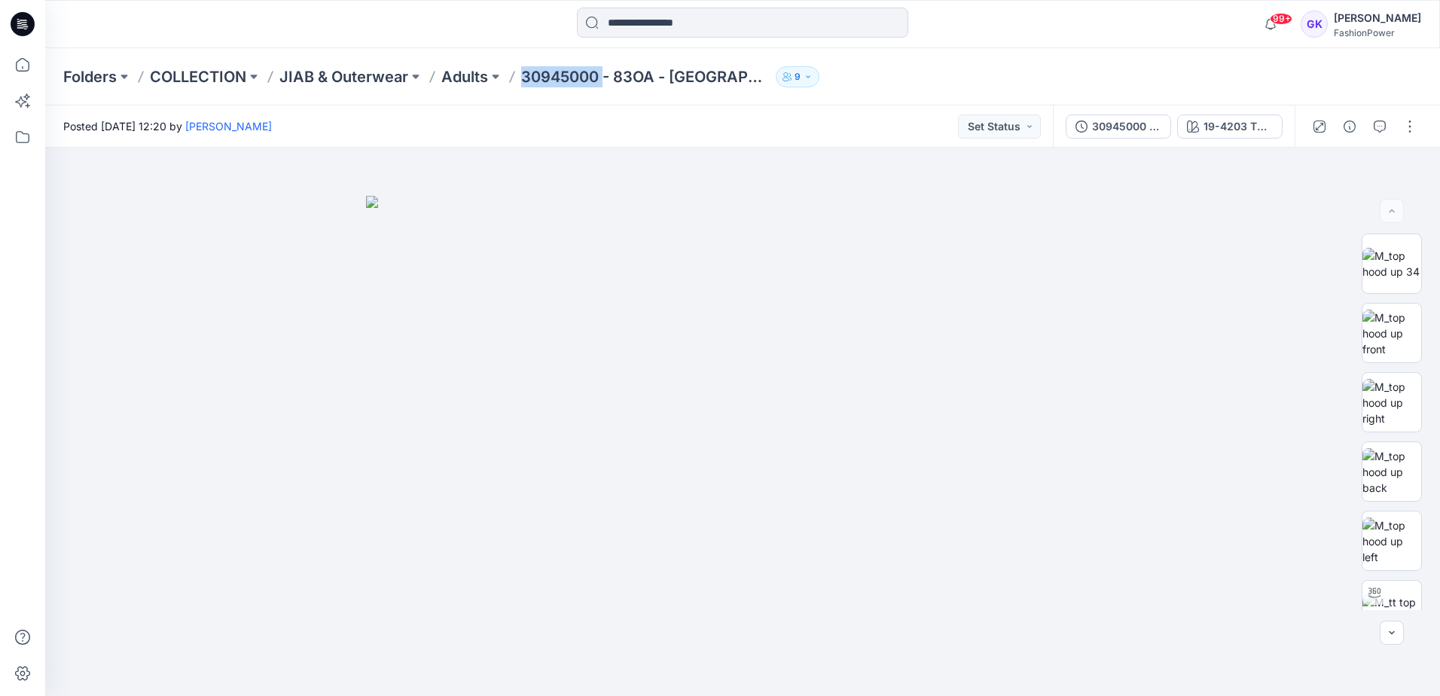
click at [579, 77] on p "30945000 - 83OA - [GEOGRAPHIC_DATA]" at bounding box center [645, 76] width 249 height 21
copy p "30945000"
